Goal: Task Accomplishment & Management: Manage account settings

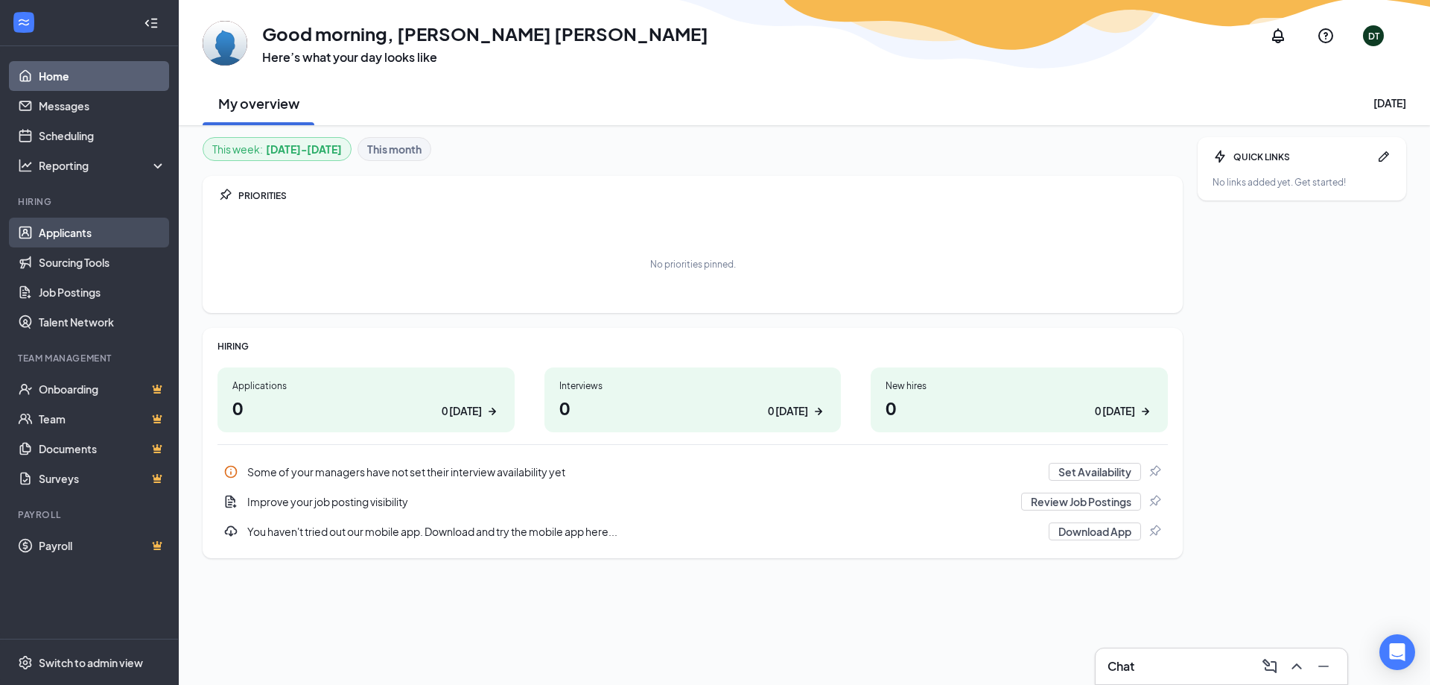
click at [87, 233] on link "Applicants" at bounding box center [102, 233] width 127 height 30
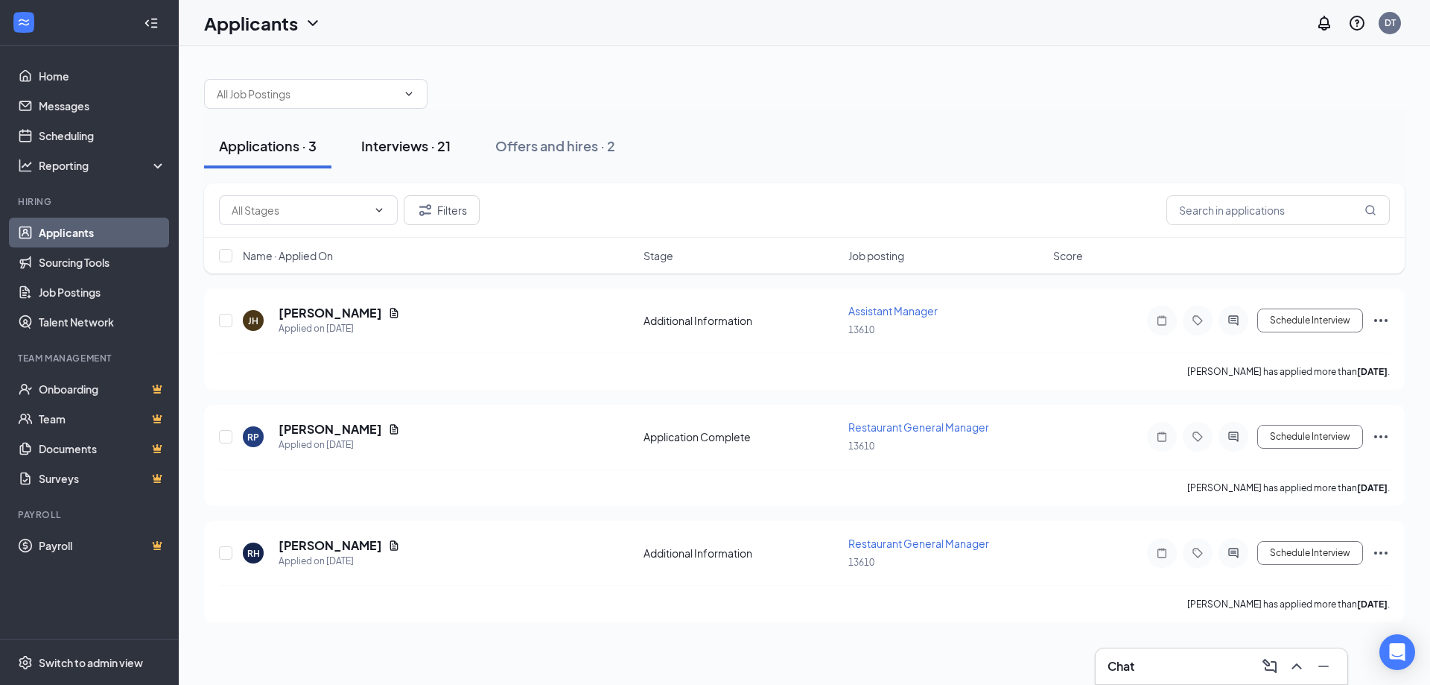
click at [404, 147] on div "Interviews · 21" at bounding box center [405, 145] width 89 height 19
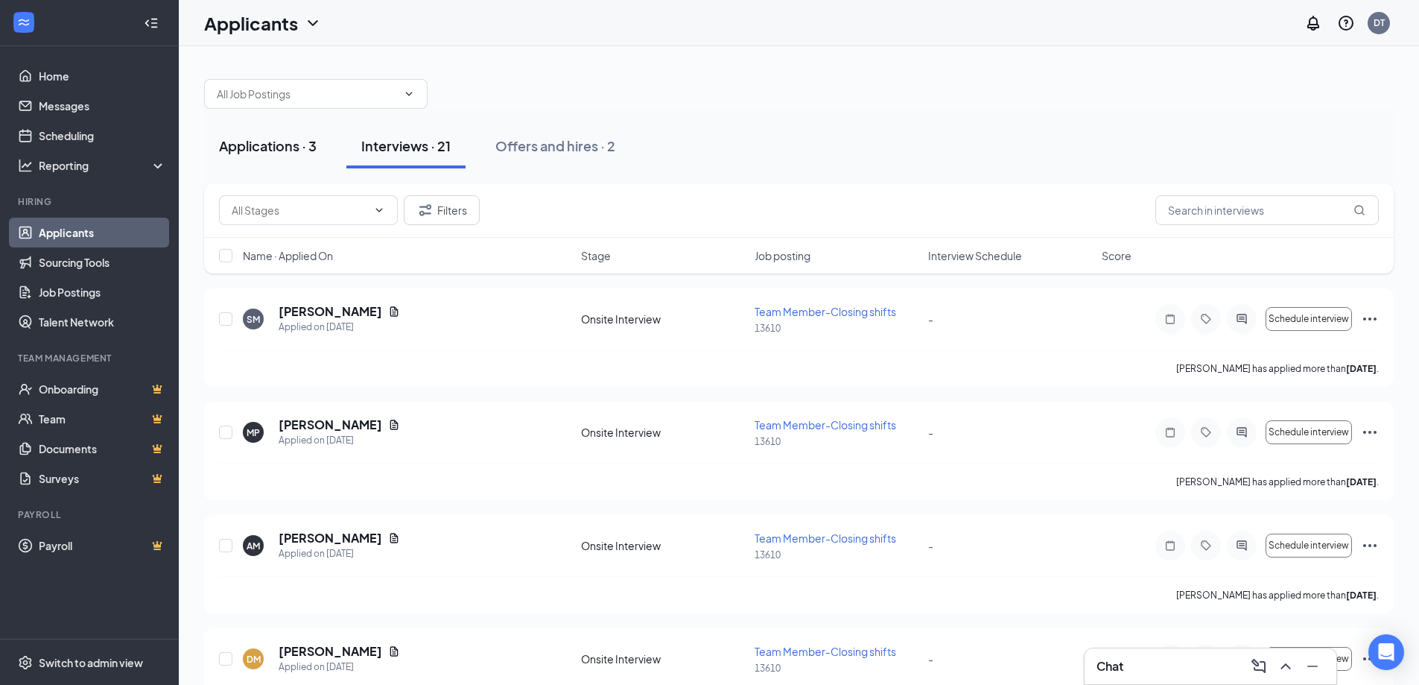
click at [288, 146] on div "Applications · 3" at bounding box center [268, 145] width 98 height 19
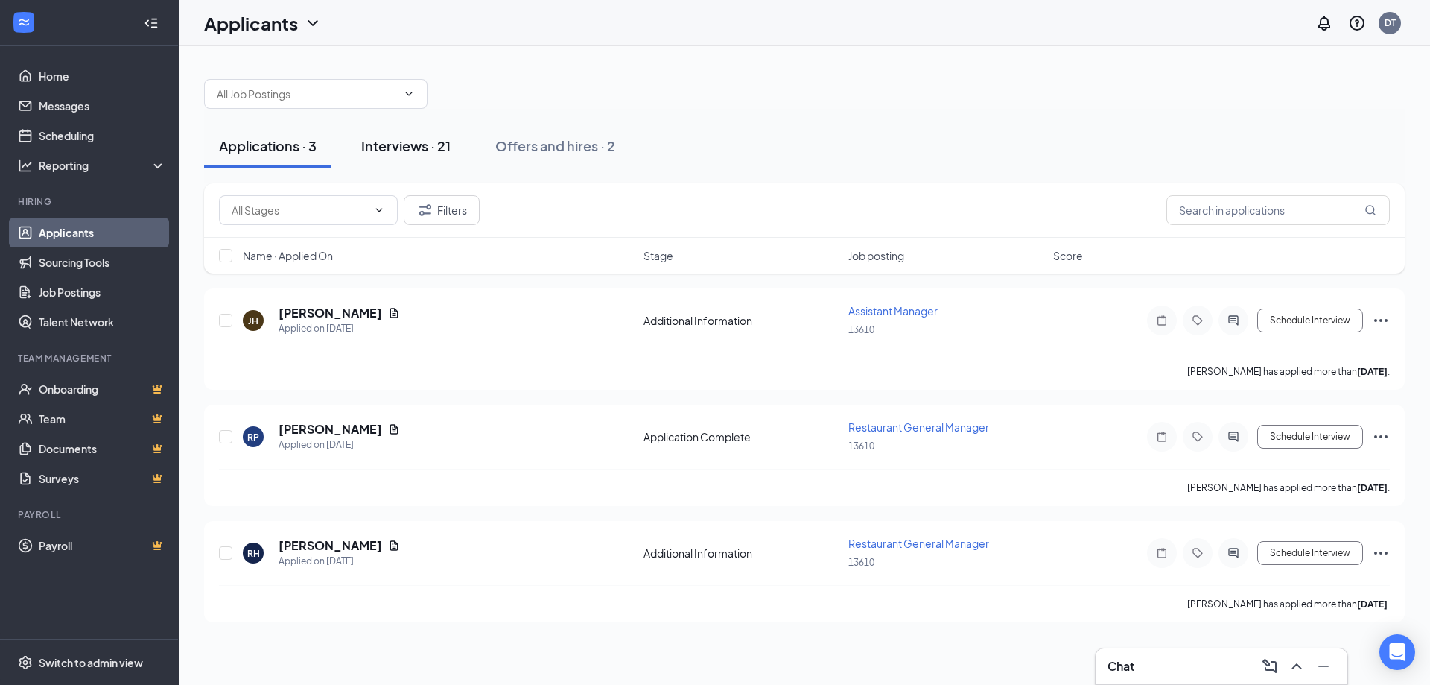
click at [430, 150] on div "Interviews · 21" at bounding box center [405, 145] width 89 height 19
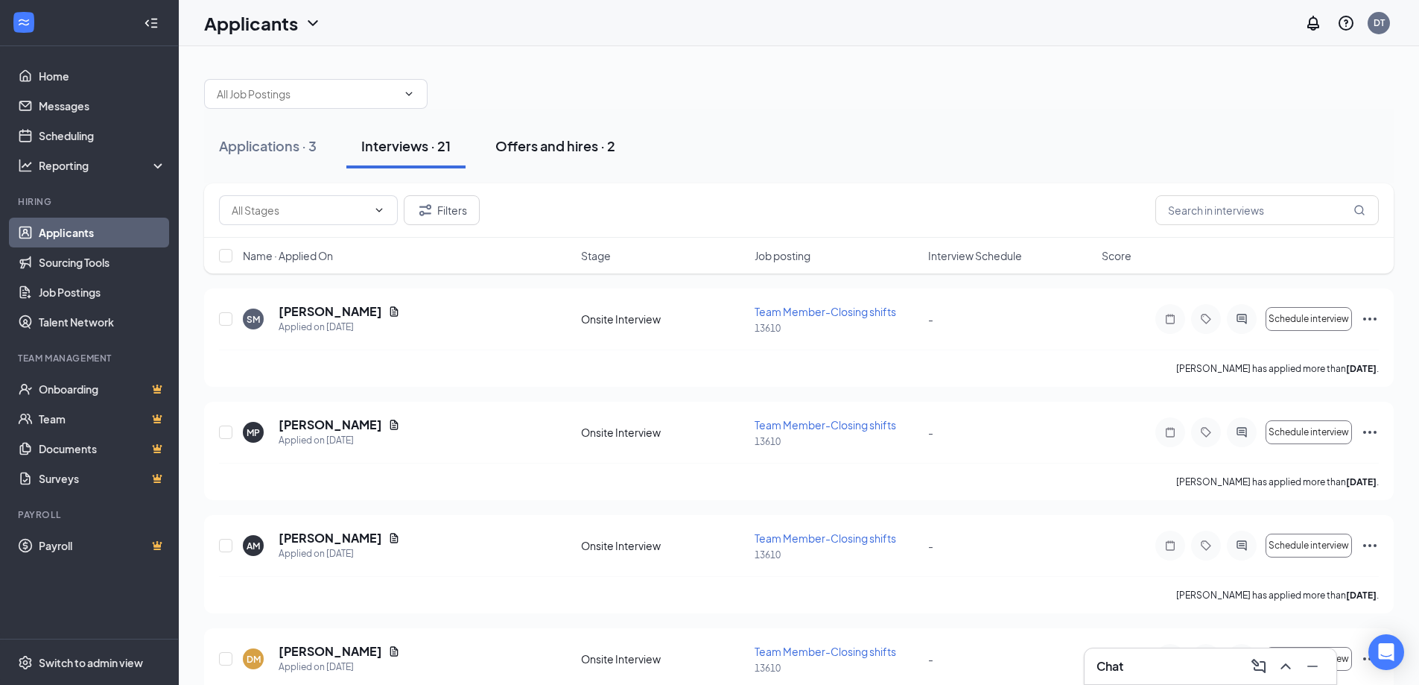
click at [555, 148] on div "Offers and hires · 2" at bounding box center [555, 145] width 120 height 19
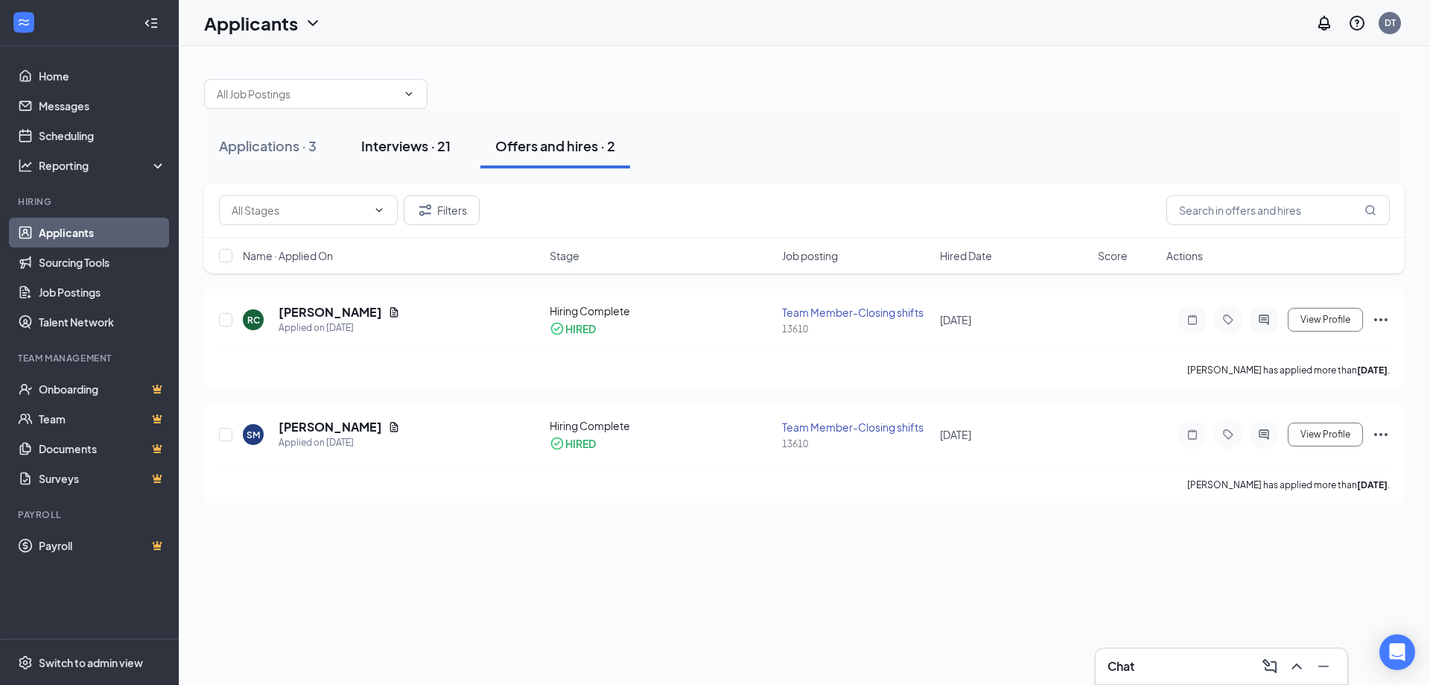
click at [398, 153] on div "Interviews · 21" at bounding box center [405, 145] width 89 height 19
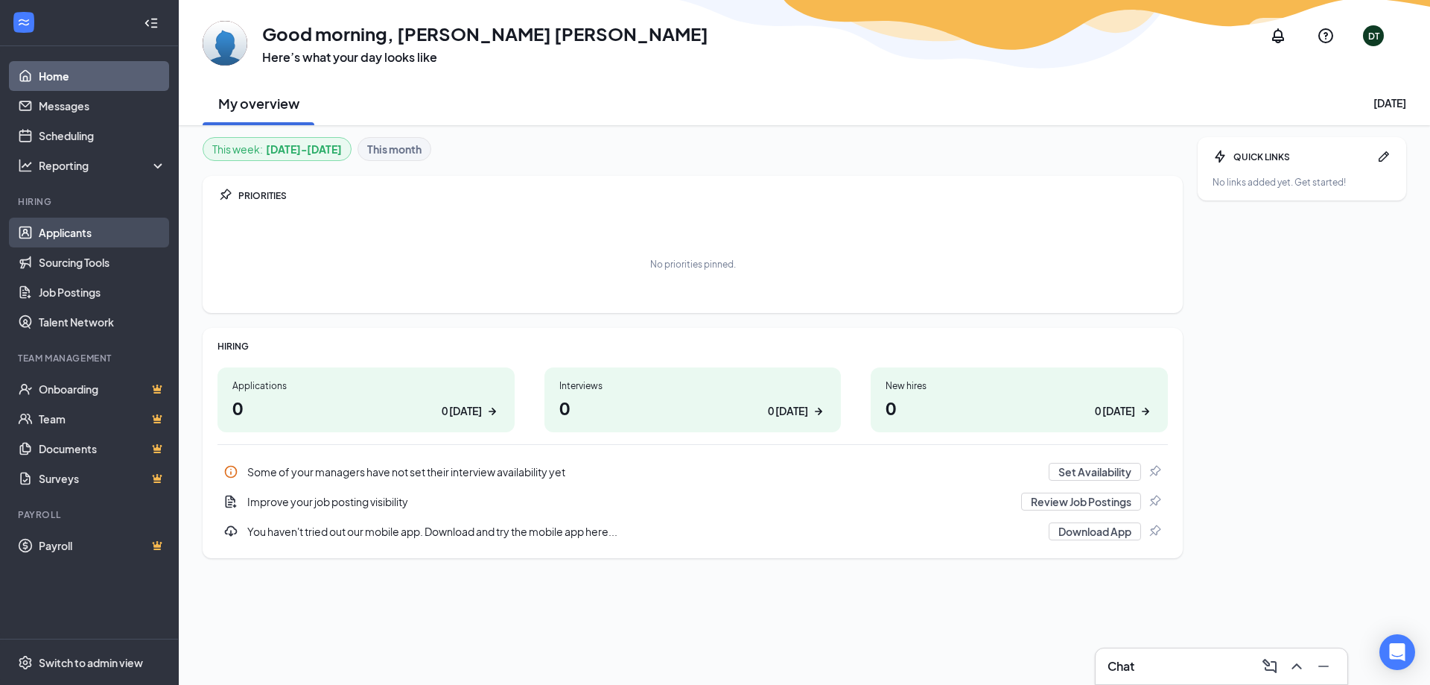
click at [74, 235] on link "Applicants" at bounding box center [102, 233] width 127 height 30
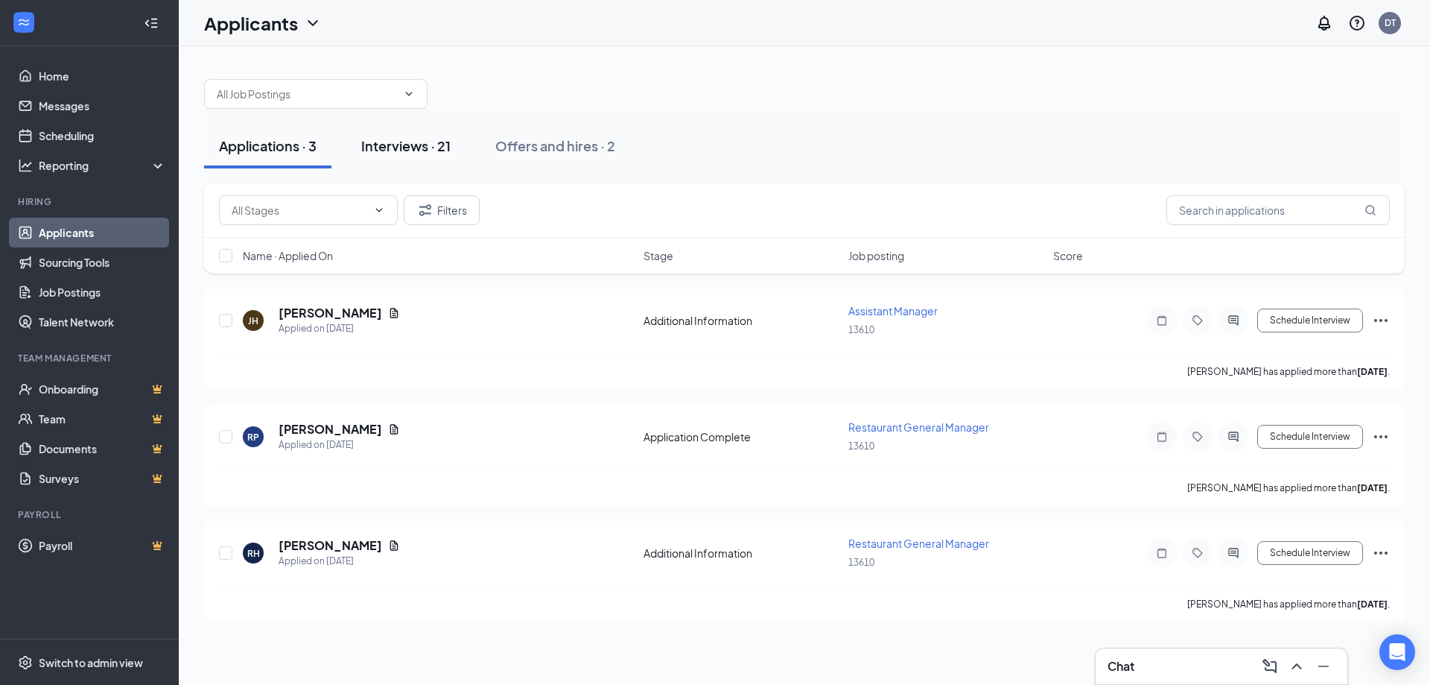
click at [396, 146] on div "Interviews · 21" at bounding box center [405, 145] width 89 height 19
